Goal: Task Accomplishment & Management: Manage account settings

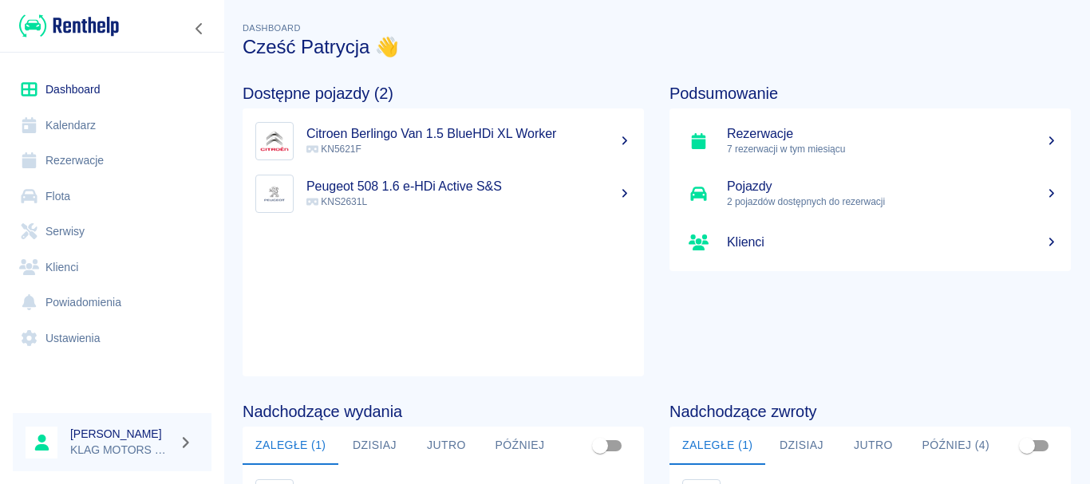
click at [111, 160] on link "Rezerwacje" at bounding box center [112, 161] width 199 height 36
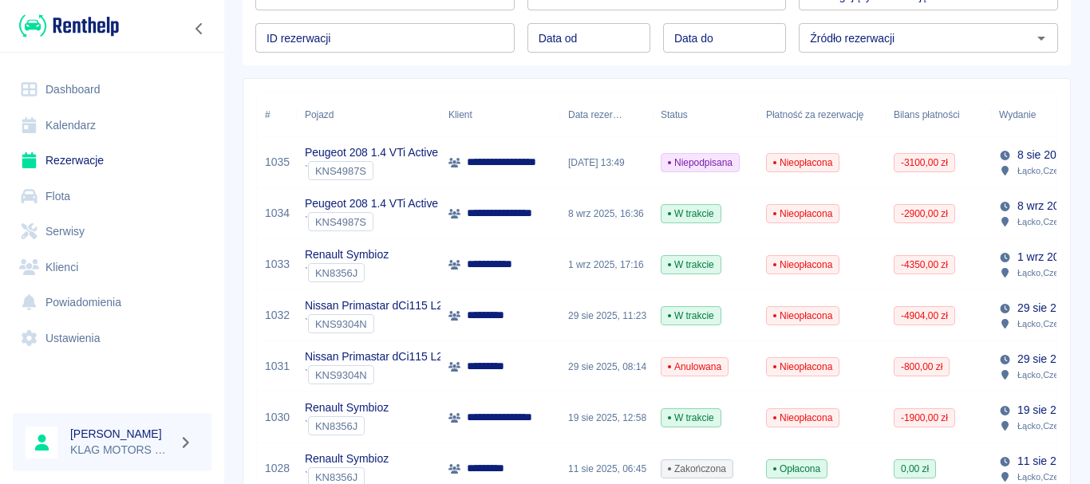
scroll to position [160, 0]
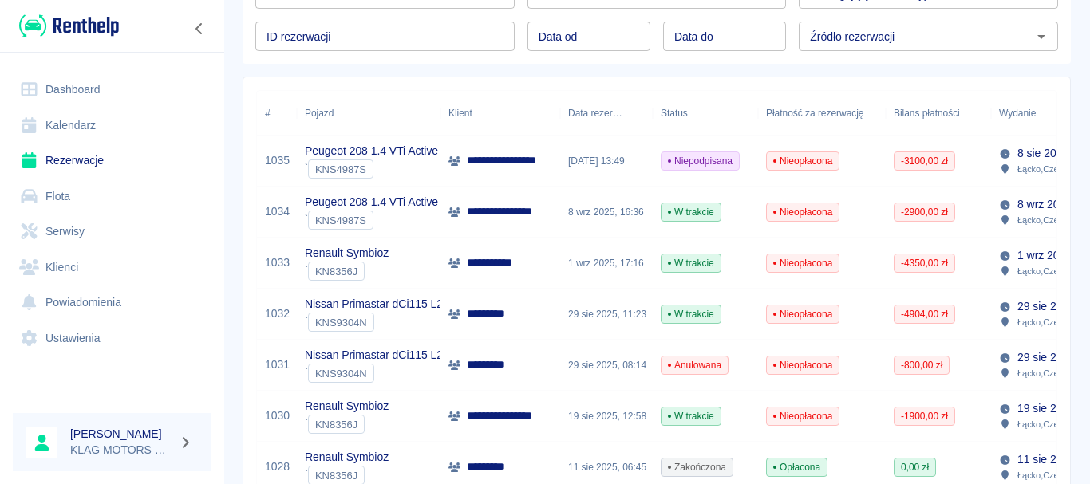
click at [411, 416] on div "Renault Symbioz ` KN8356J" at bounding box center [369, 416] width 144 height 51
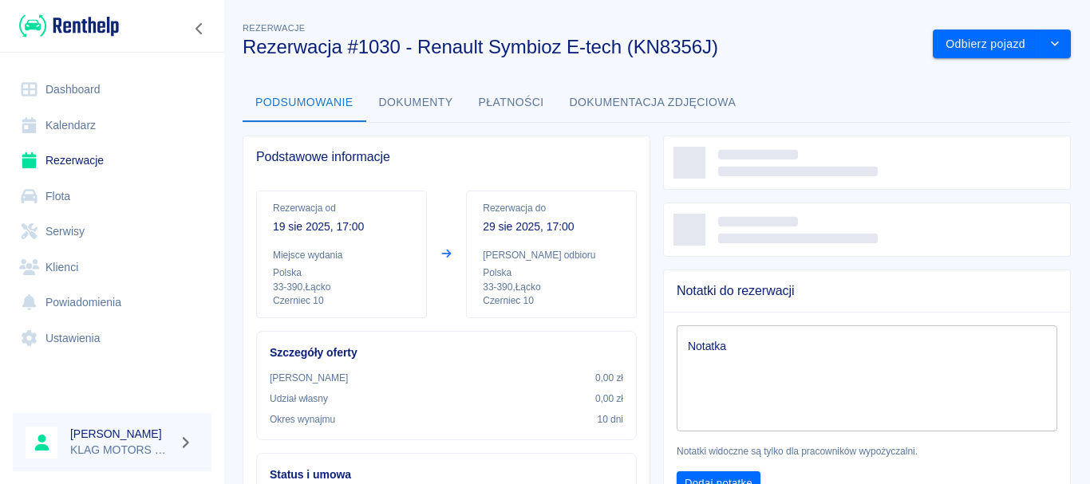
click at [504, 102] on button "Płatności" at bounding box center [511, 103] width 91 height 38
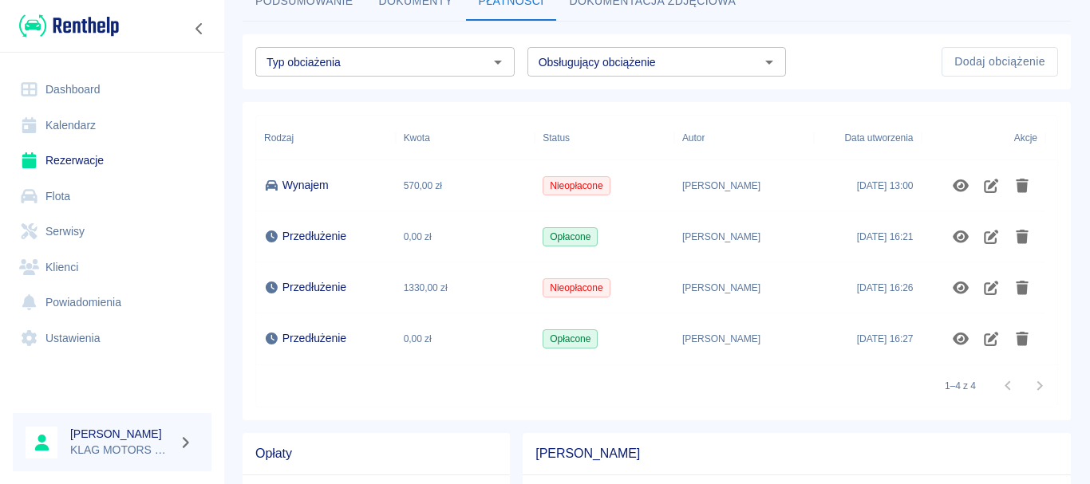
scroll to position [100, 0]
click at [961, 286] on icon "Pokaż szczegóły" at bounding box center [960, 288] width 16 height 13
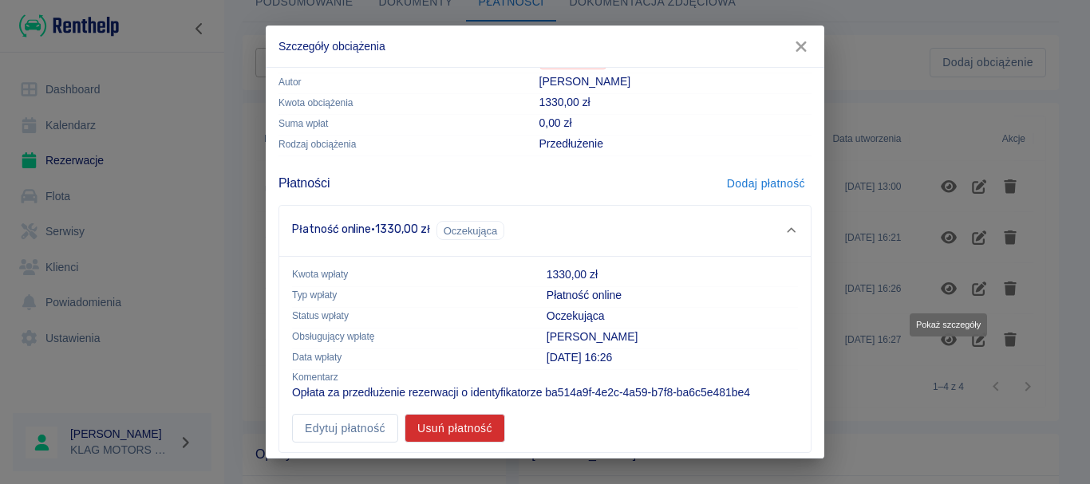
scroll to position [81, 0]
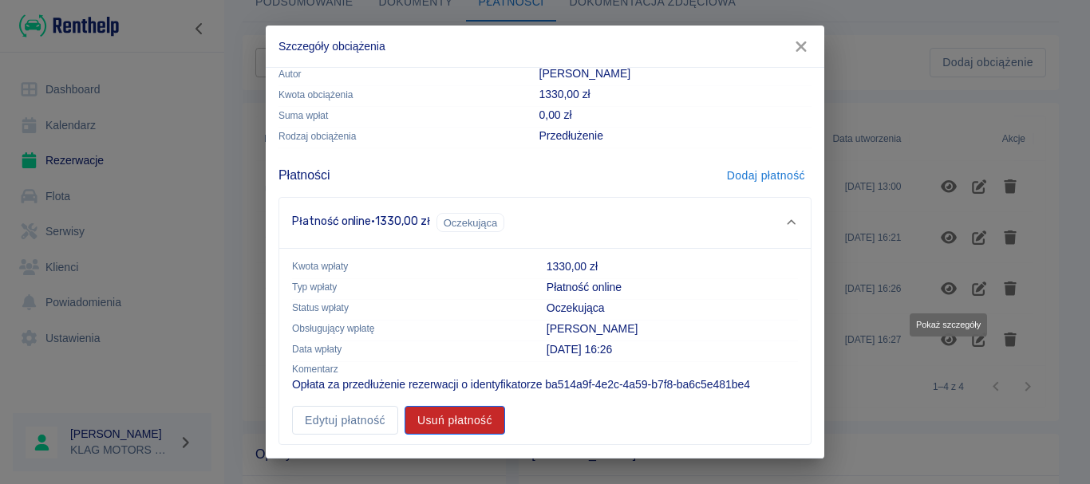
click at [472, 422] on button "Usuń płatność" at bounding box center [454, 421] width 100 height 30
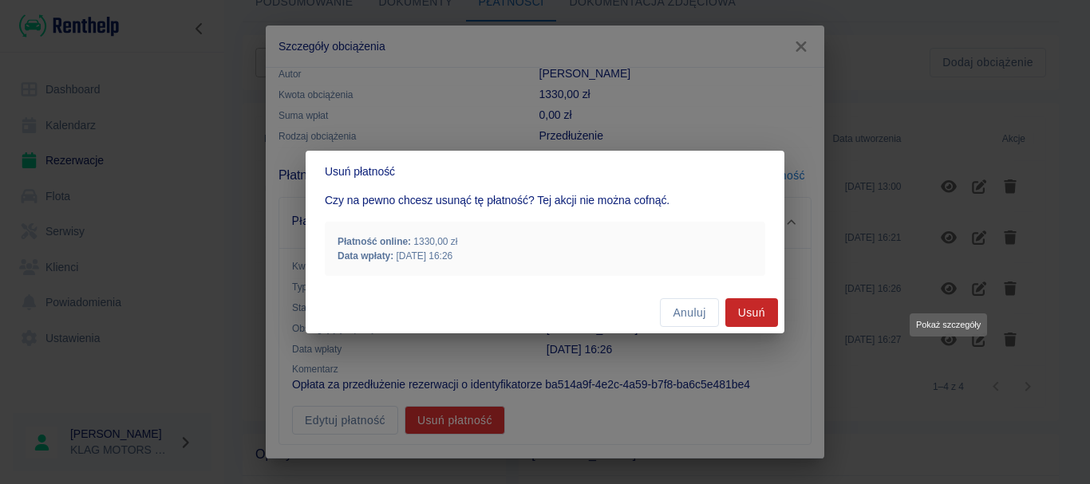
click at [729, 313] on button "Usuń" at bounding box center [751, 313] width 53 height 30
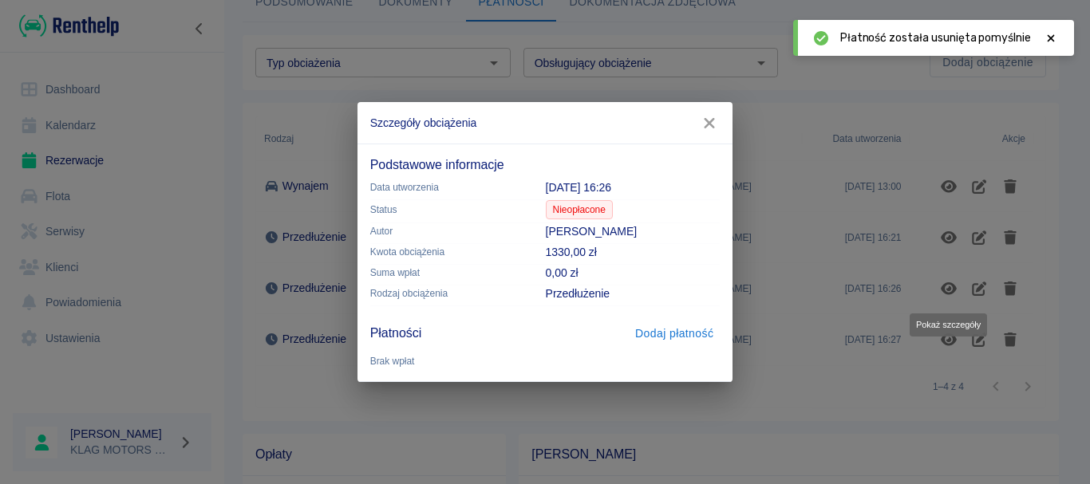
scroll to position [0, 0]
click at [664, 339] on button "Dodaj płatność" at bounding box center [674, 334] width 91 height 30
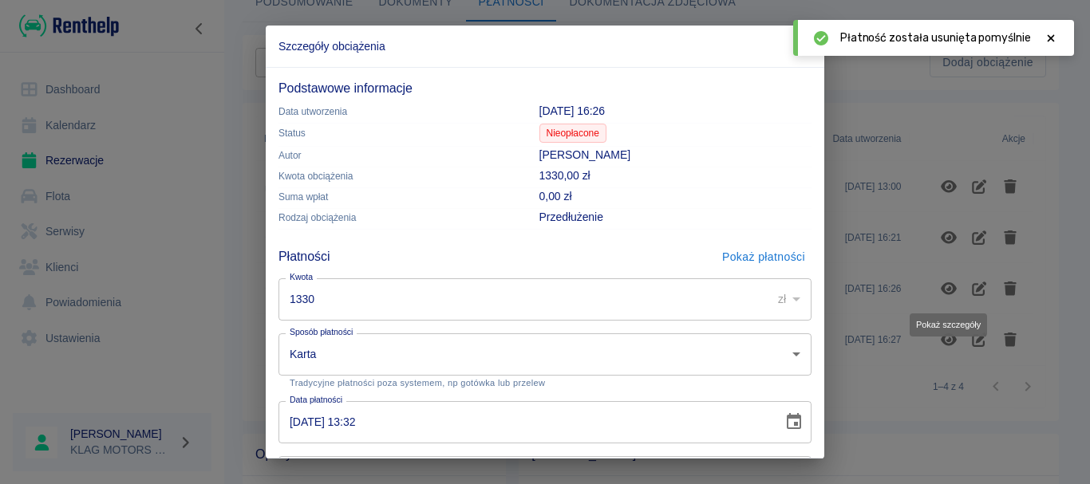
click at [356, 298] on input "1330" at bounding box center [519, 299] width 482 height 42
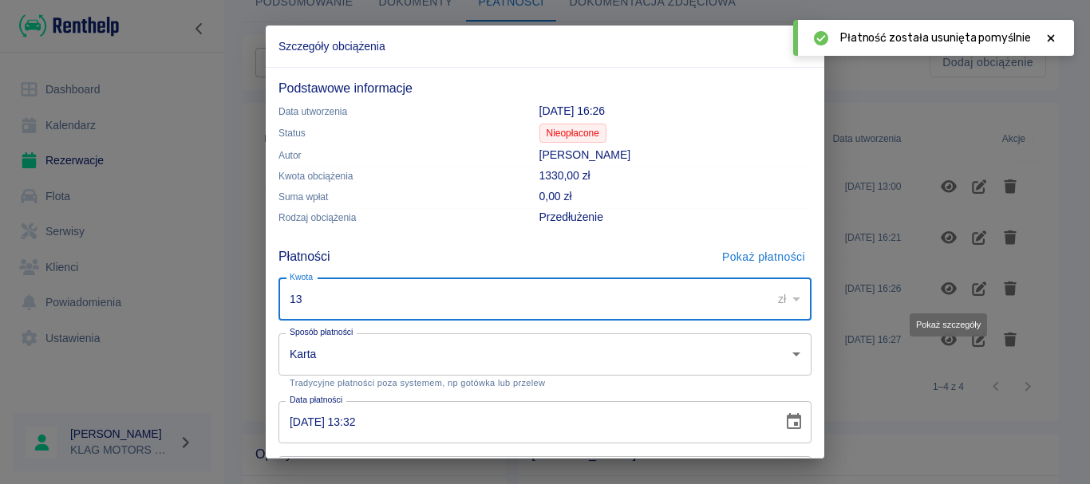
type input "1"
type input "728"
click at [418, 246] on div "Płatności Pokaż płatności" at bounding box center [544, 257] width 533 height 30
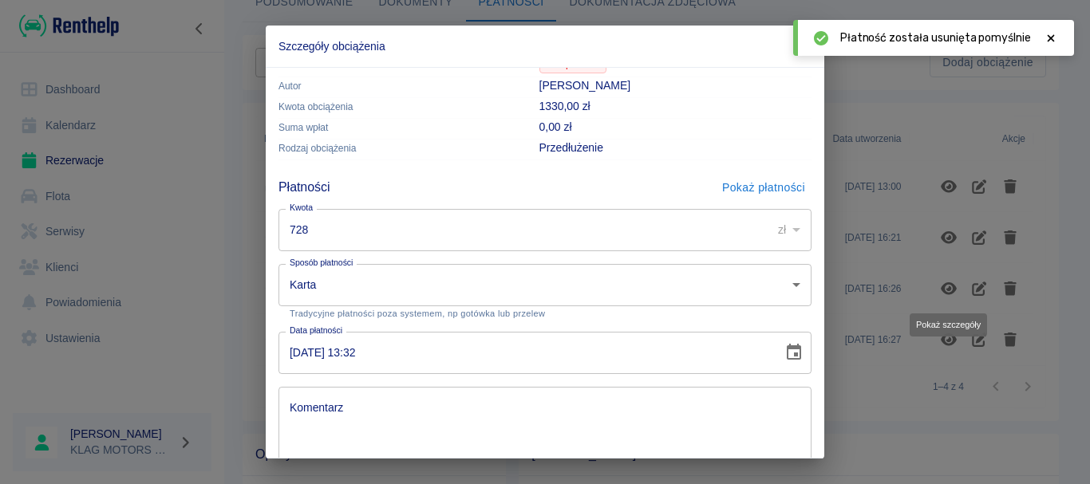
scroll to position [159, 0]
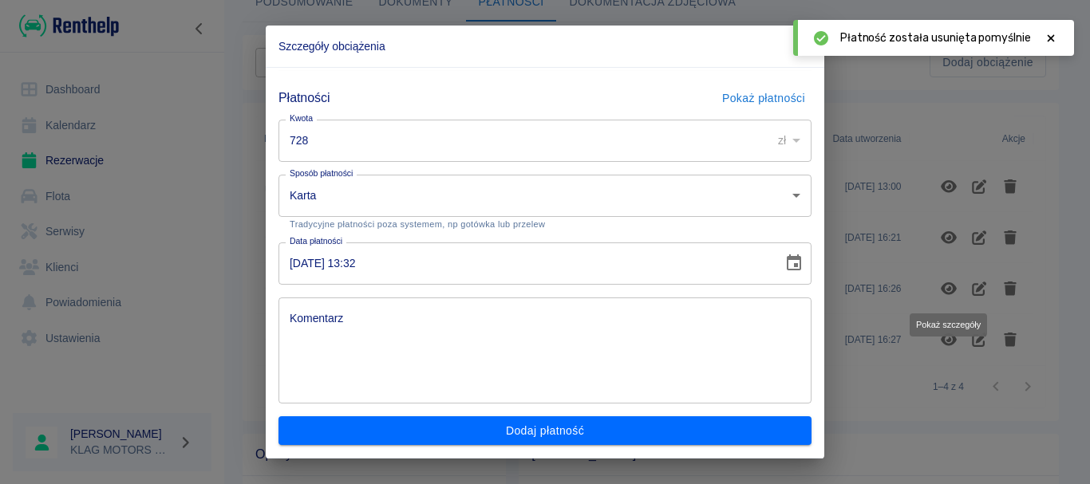
click at [354, 212] on body "**********" at bounding box center [545, 242] width 1090 height 484
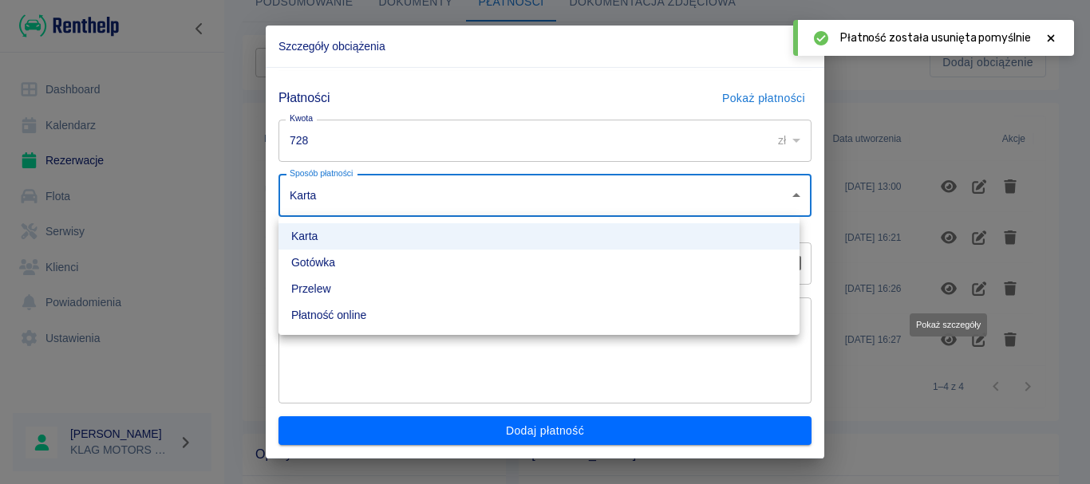
click at [348, 284] on li "Przelew" at bounding box center [538, 289] width 521 height 26
type input "bank_transfer"
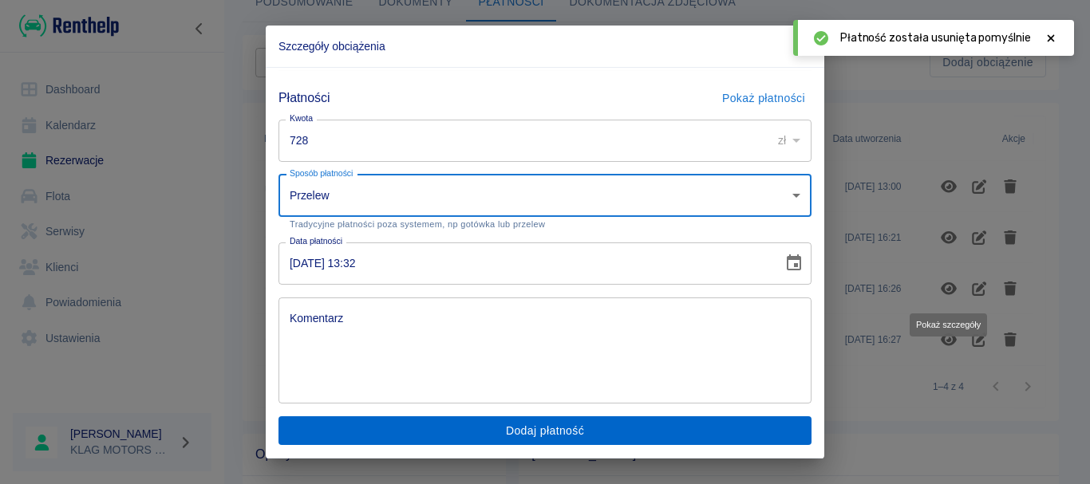
click at [494, 430] on button "Dodaj płatność" at bounding box center [544, 431] width 533 height 30
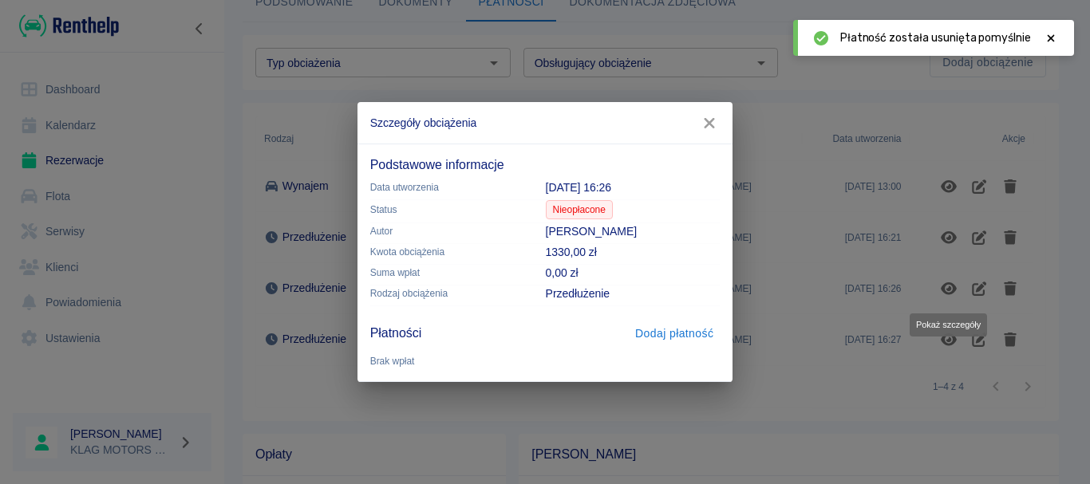
scroll to position [0, 0]
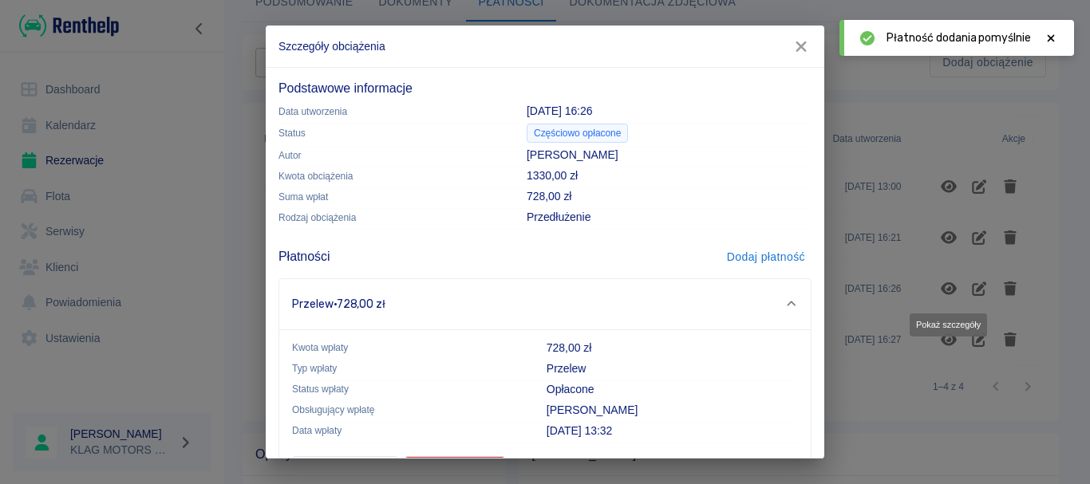
click at [893, 379] on div "Szczegóły obciążenia Podstawowe informacje Data utworzenia [DATE] 16:26 Status …" at bounding box center [545, 242] width 1090 height 484
click at [798, 40] on icon "button" at bounding box center [800, 46] width 21 height 17
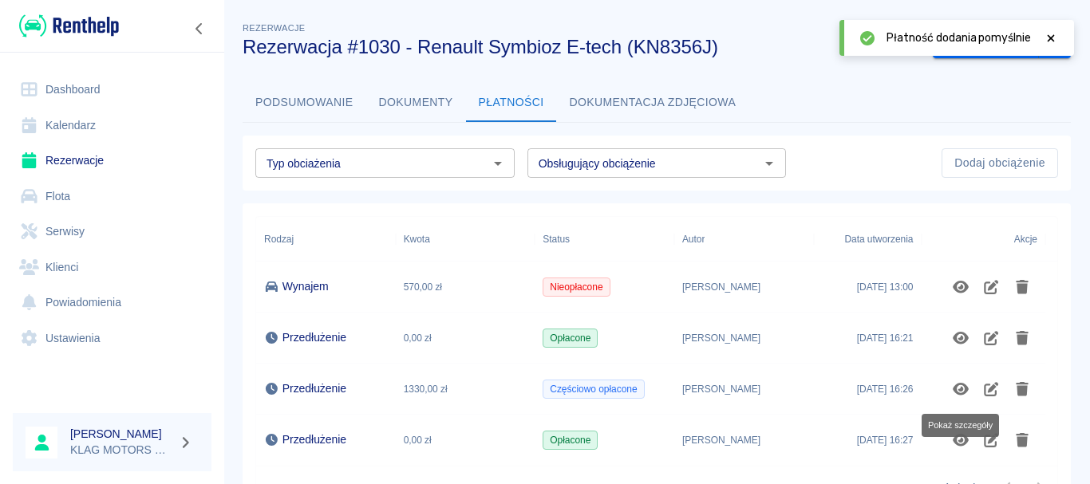
click at [109, 155] on link "Rezerwacje" at bounding box center [112, 161] width 199 height 36
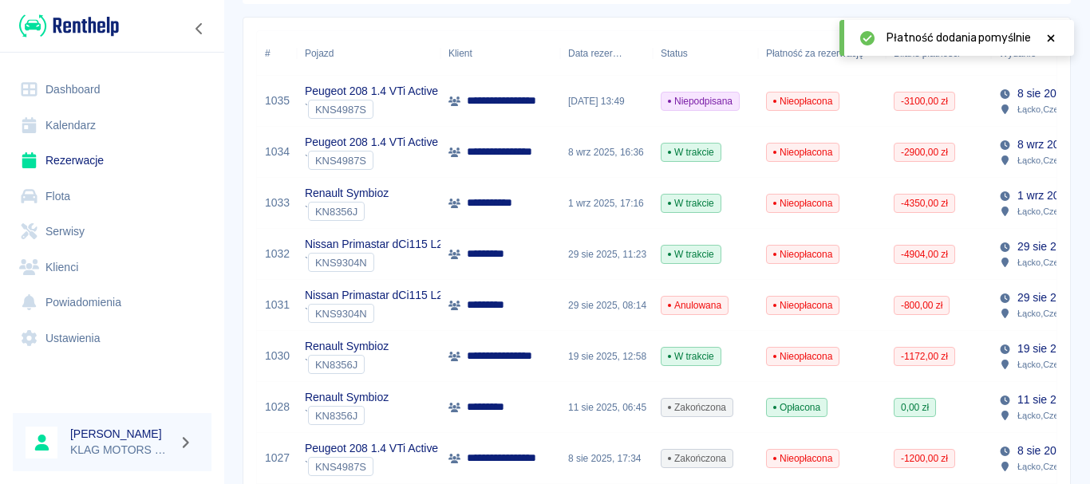
scroll to position [239, 0]
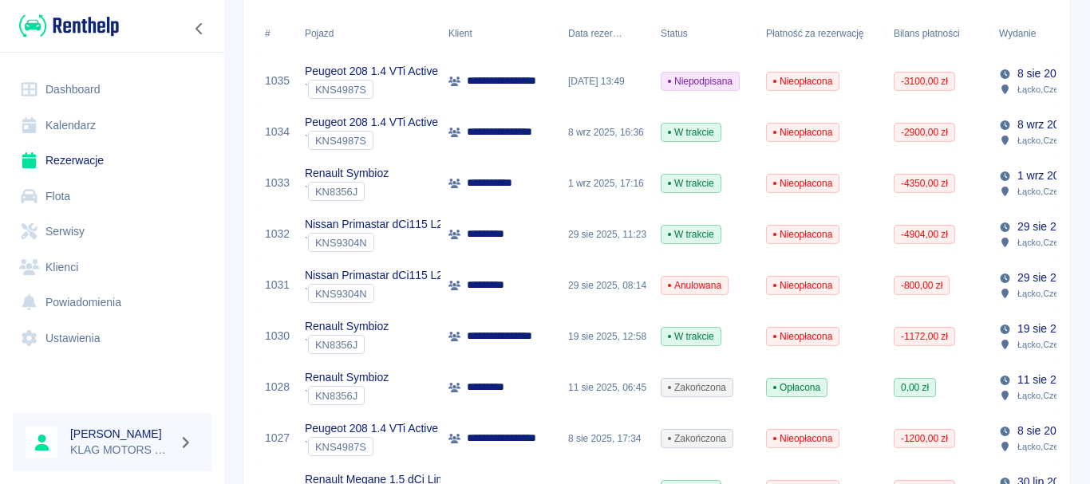
click at [417, 331] on div "Renault Symbioz ` KN8356J" at bounding box center [369, 336] width 144 height 51
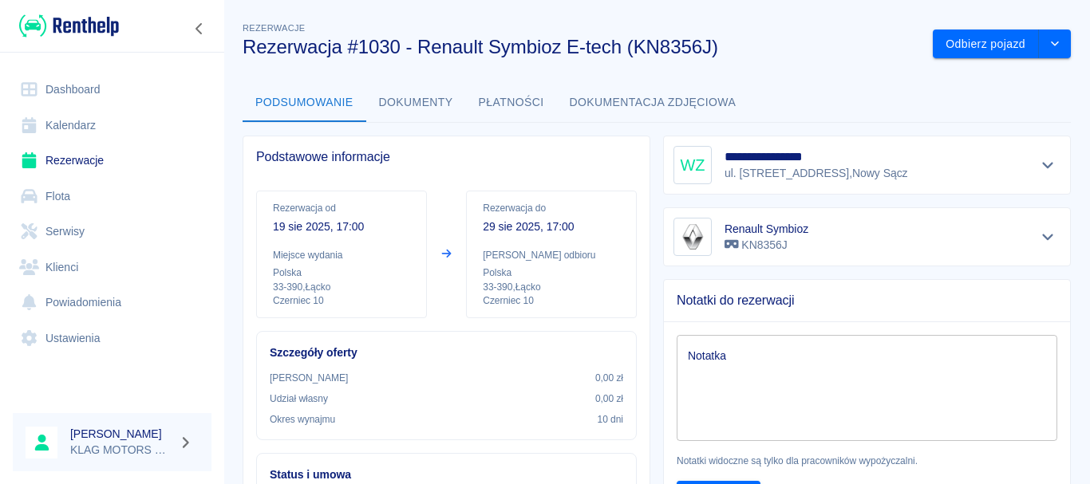
click at [426, 109] on button "Dokumenty" at bounding box center [416, 103] width 100 height 38
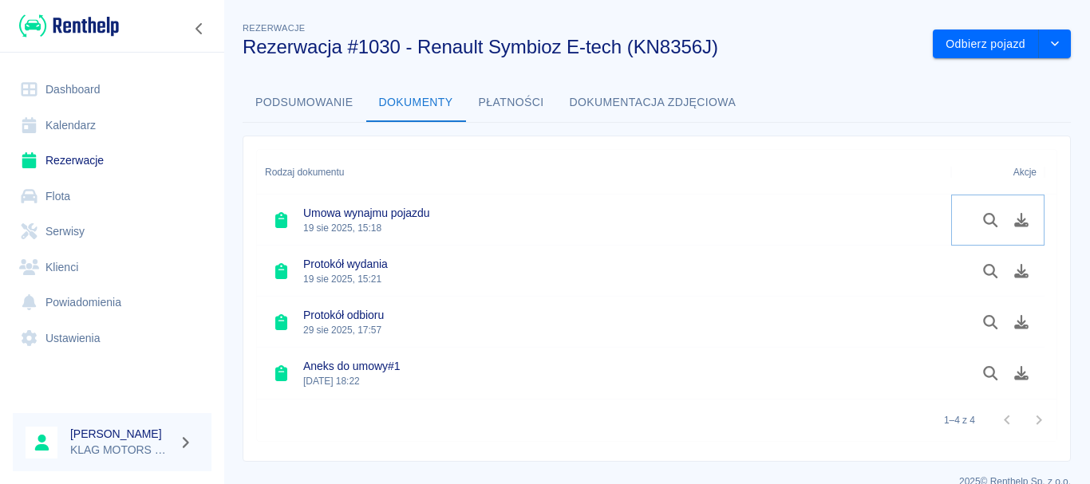
click at [981, 221] on icon "Podgląd dokumentu" at bounding box center [990, 220] width 18 height 14
